Goal: Information Seeking & Learning: Learn about a topic

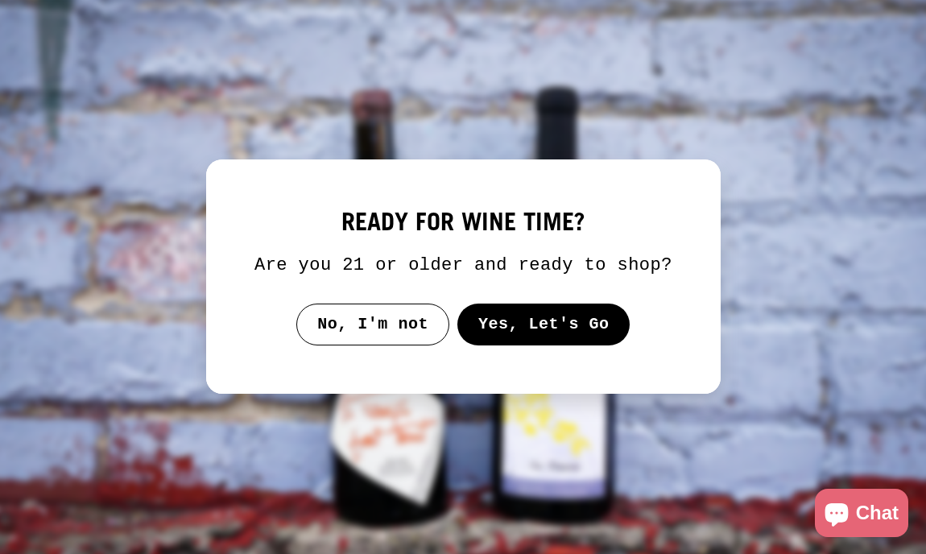
click at [527, 344] on button "Yes, Let's Go" at bounding box center [542, 324] width 173 height 42
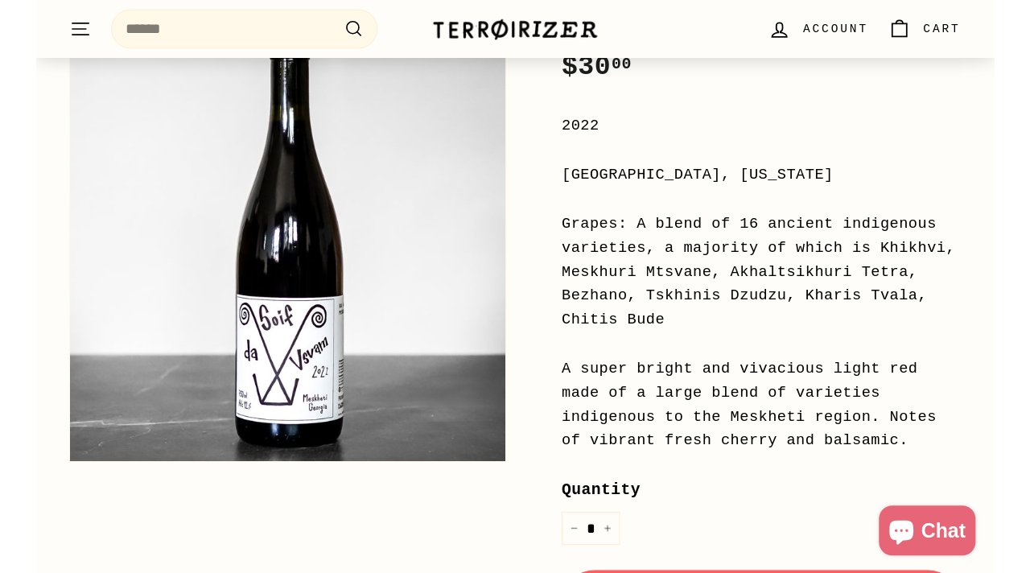
scroll to position [354, 0]
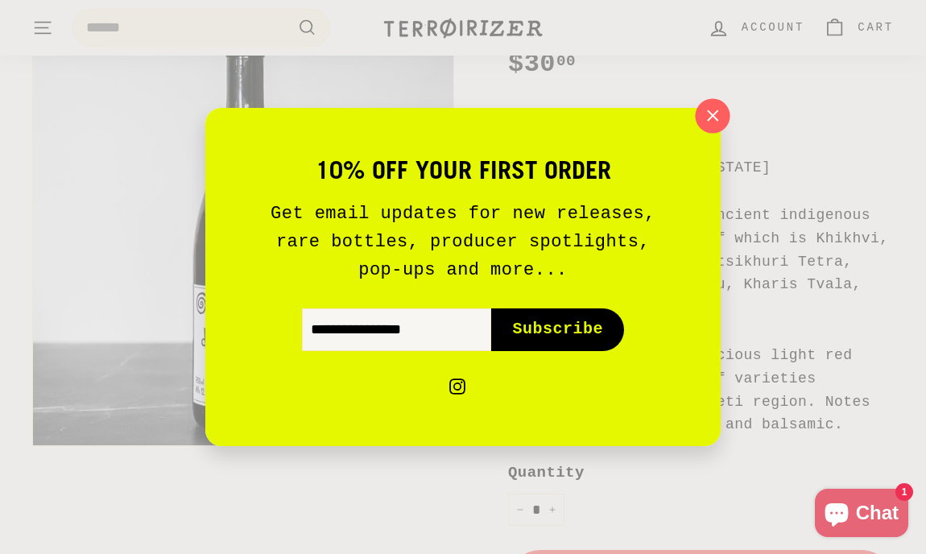
click at [718, 117] on icon "button" at bounding box center [712, 116] width 24 height 24
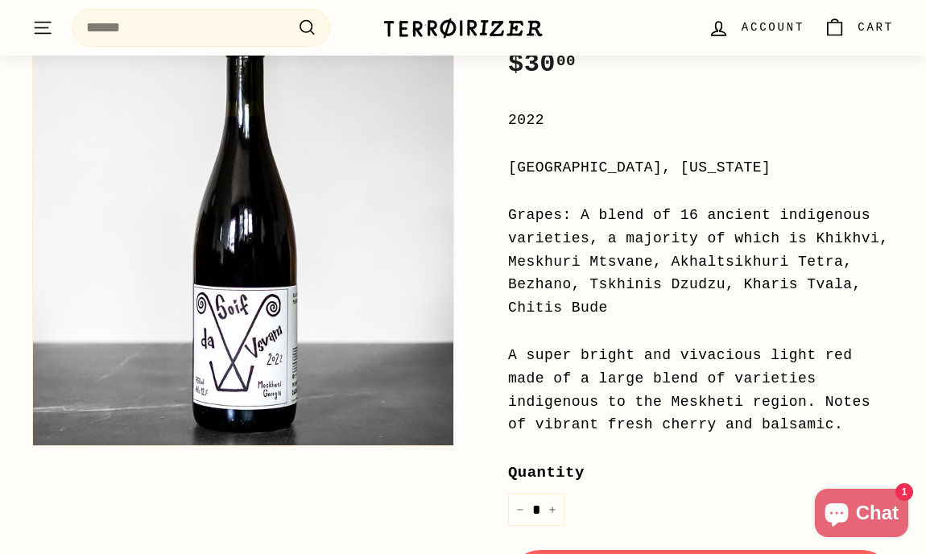
drag, startPoint x: 813, startPoint y: 235, endPoint x: 822, endPoint y: 305, distance: 70.6
click at [822, 305] on div "Grapes: A blend of 16 ancient indigenous varieties, a majority of which is Khik…" at bounding box center [701, 262] width 386 height 116
copy div "Khikhvi, Meskhuri Mtsvane, Akhaltsikhuri Tetra, Bezhano, Tskhinis Dzudzu, Khari…"
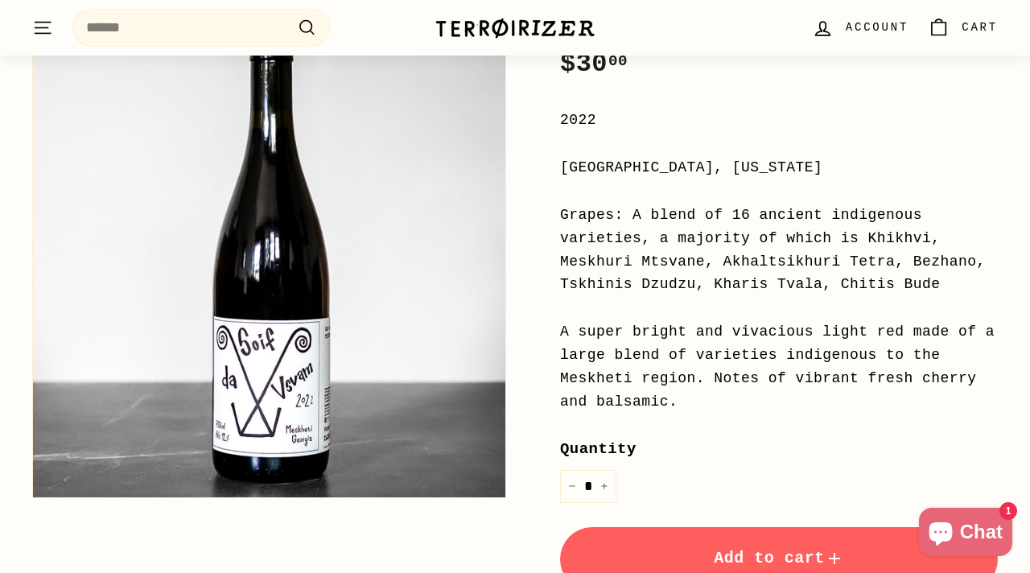
click at [802, 182] on div "Price Regular price $30 00 $30.00 / 2022 [GEOGRAPHIC_DATA], [US_STATE] Grapes: …" at bounding box center [779, 411] width 438 height 801
drag, startPoint x: 679, startPoint y: 402, endPoint x: 543, endPoint y: 340, distance: 150.2
click at [543, 339] on div "Home / Soif da Vsvam Pheasant's Tears X [PERSON_NAME] Price Regular price $30 0…" at bounding box center [761, 330] width 474 height 963
copy div "A super bright and vivacious light red made of a large blend of varieties indig…"
